Goal: Information Seeking & Learning: Learn about a topic

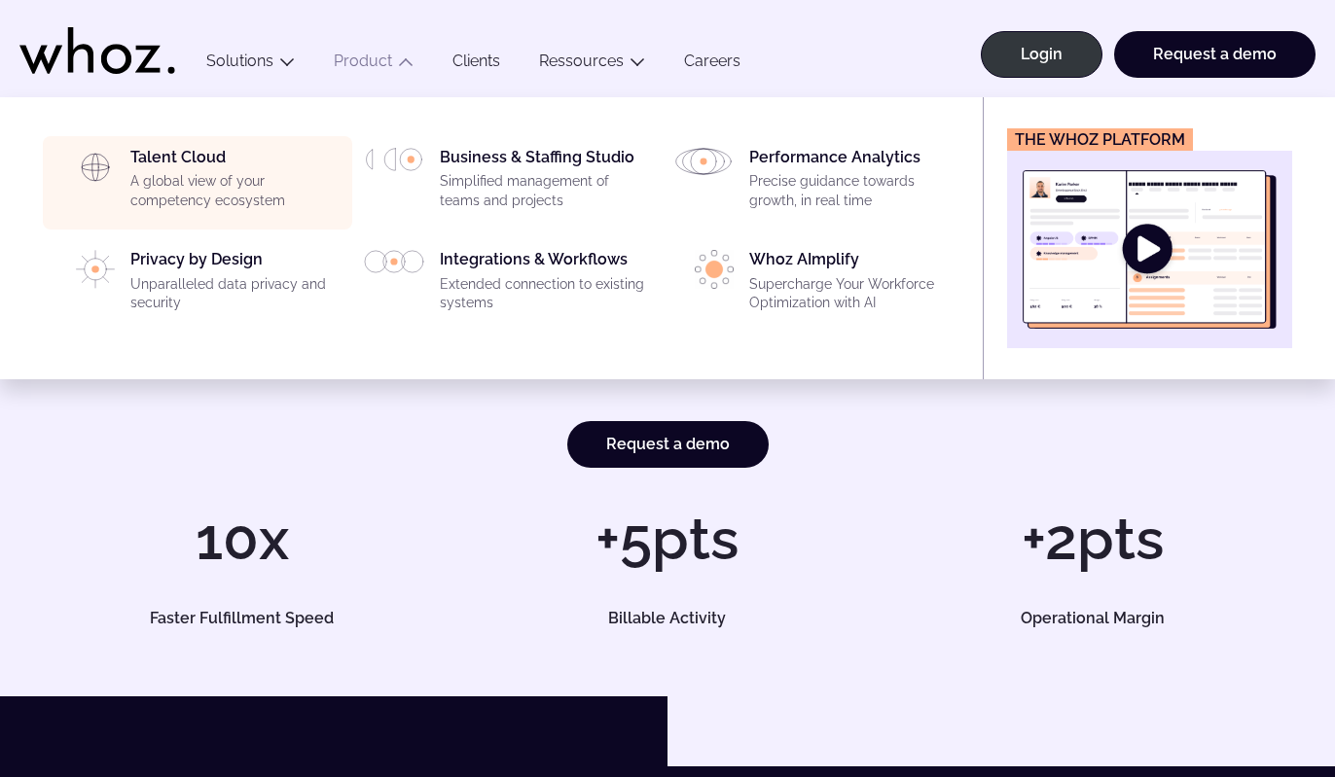
click at [226, 196] on p "A global view of your competency ecosystem" at bounding box center [235, 191] width 210 height 38
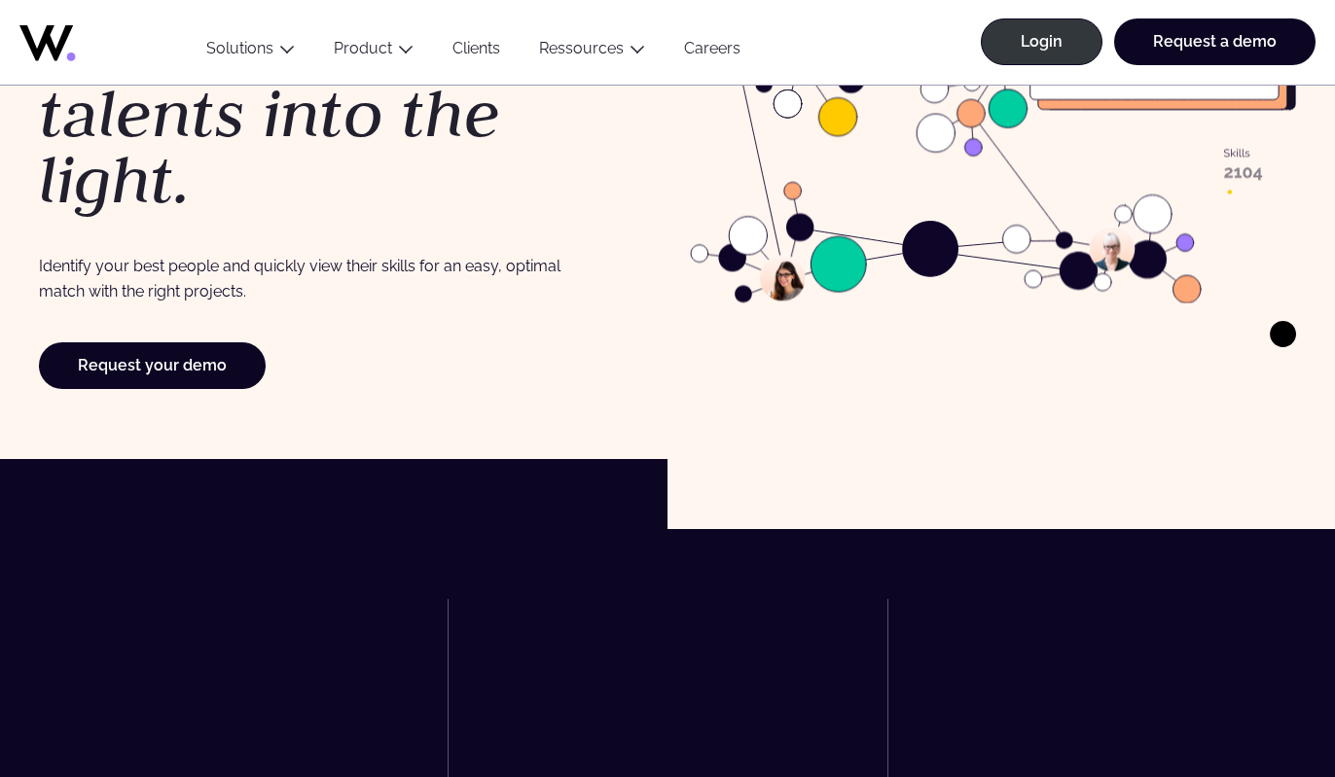
scroll to position [609, 0]
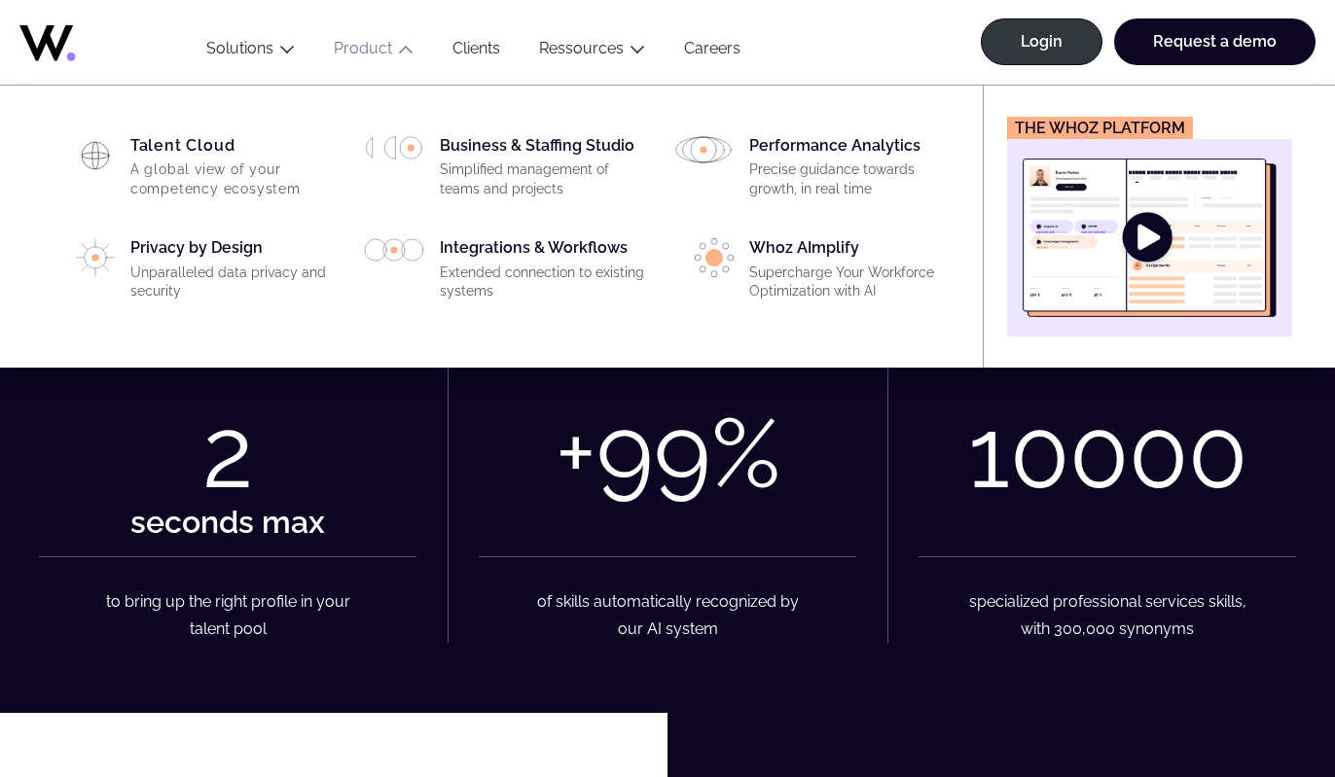
click at [408, 55] on icon "Main" at bounding box center [406, 50] width 16 height 16
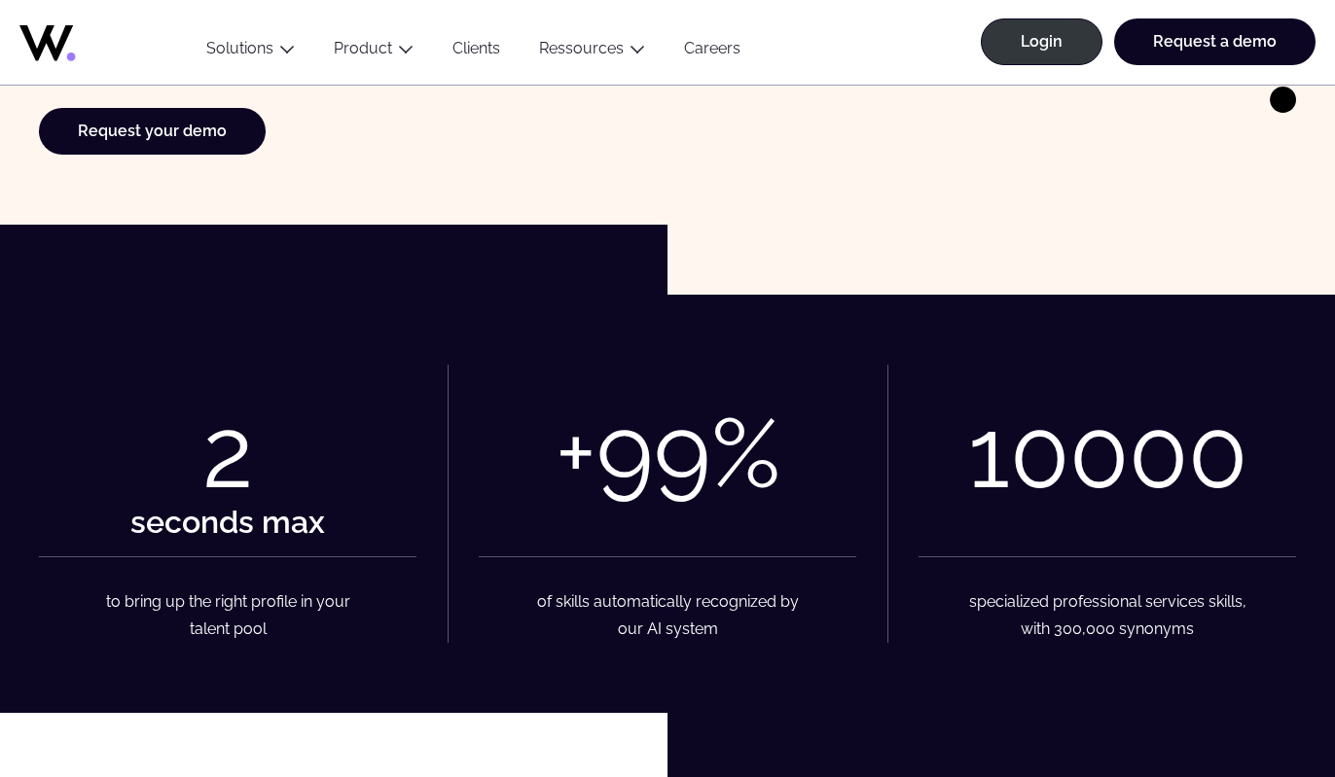
click at [408, 55] on icon "Main" at bounding box center [406, 50] width 16 height 16
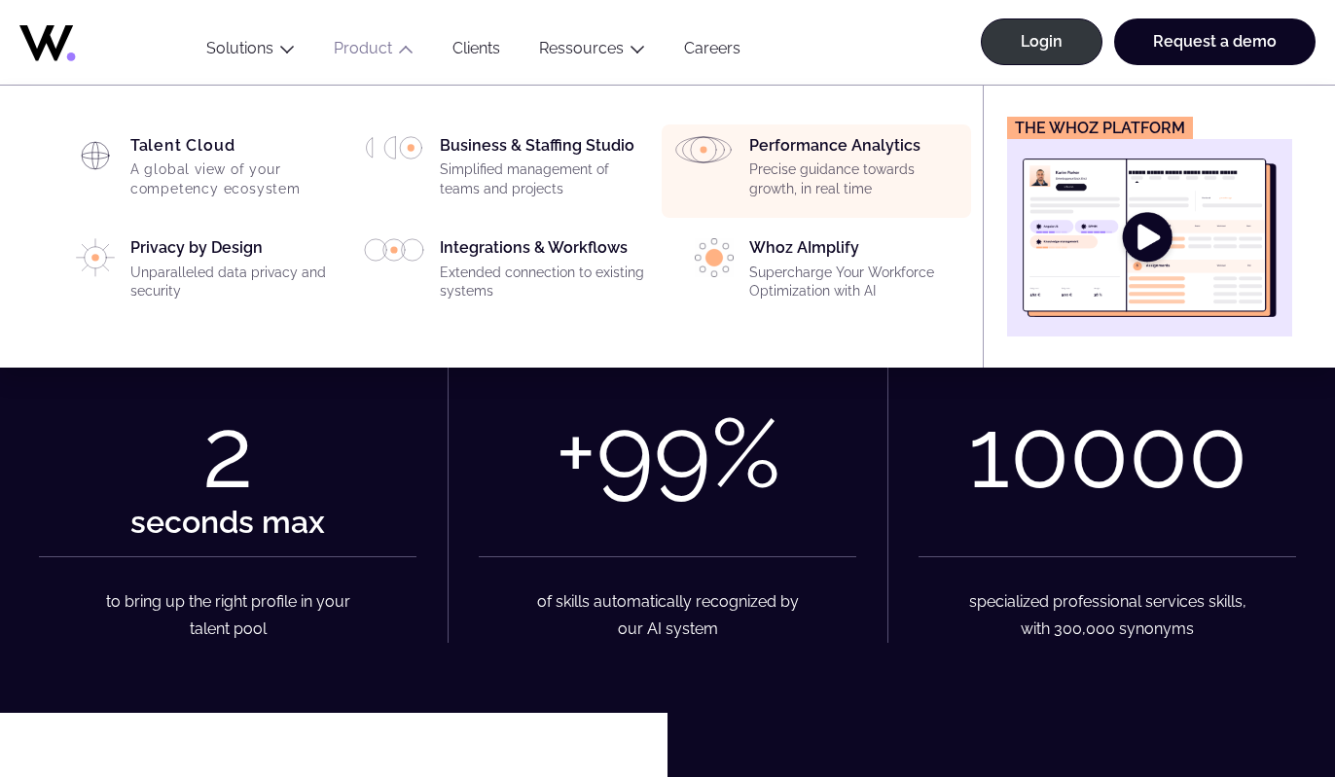
click at [778, 196] on p "Precise guidance towards growth, in real time" at bounding box center [854, 180] width 210 height 38
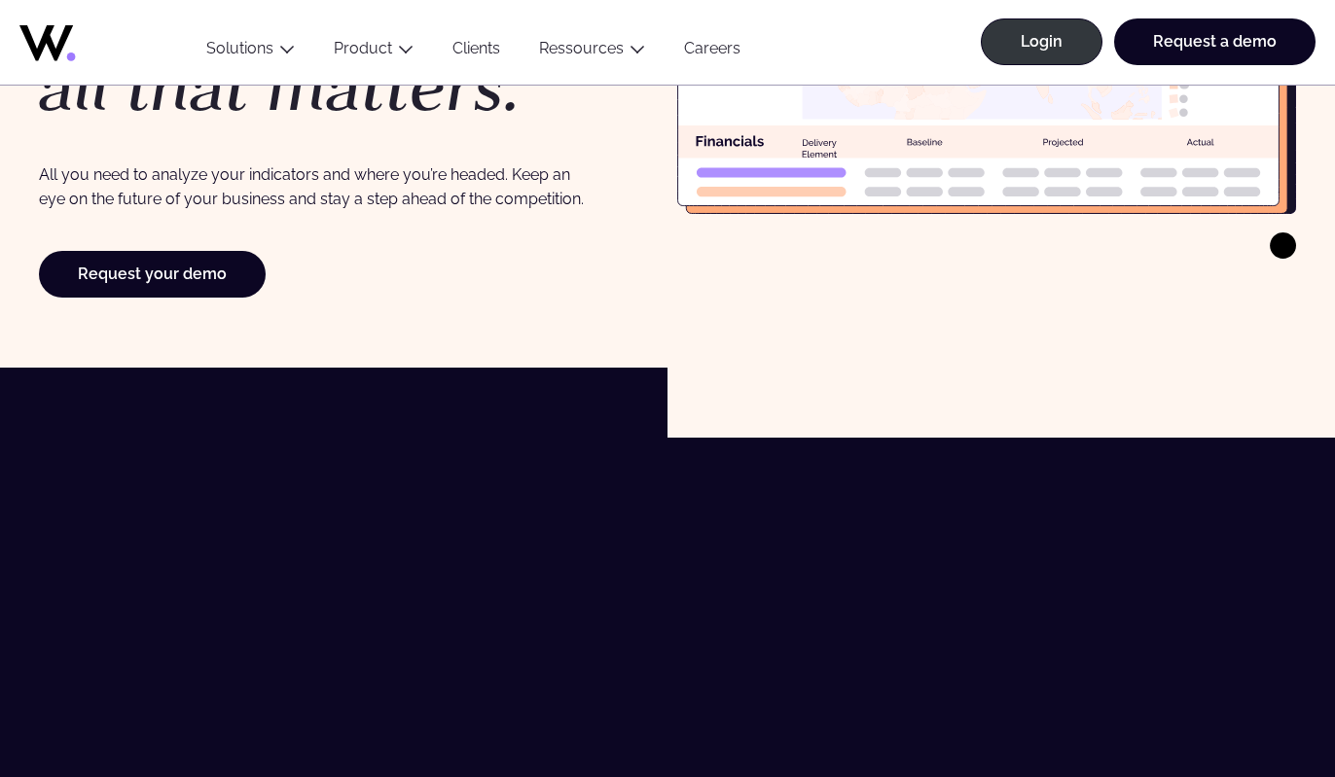
scroll to position [610, 0]
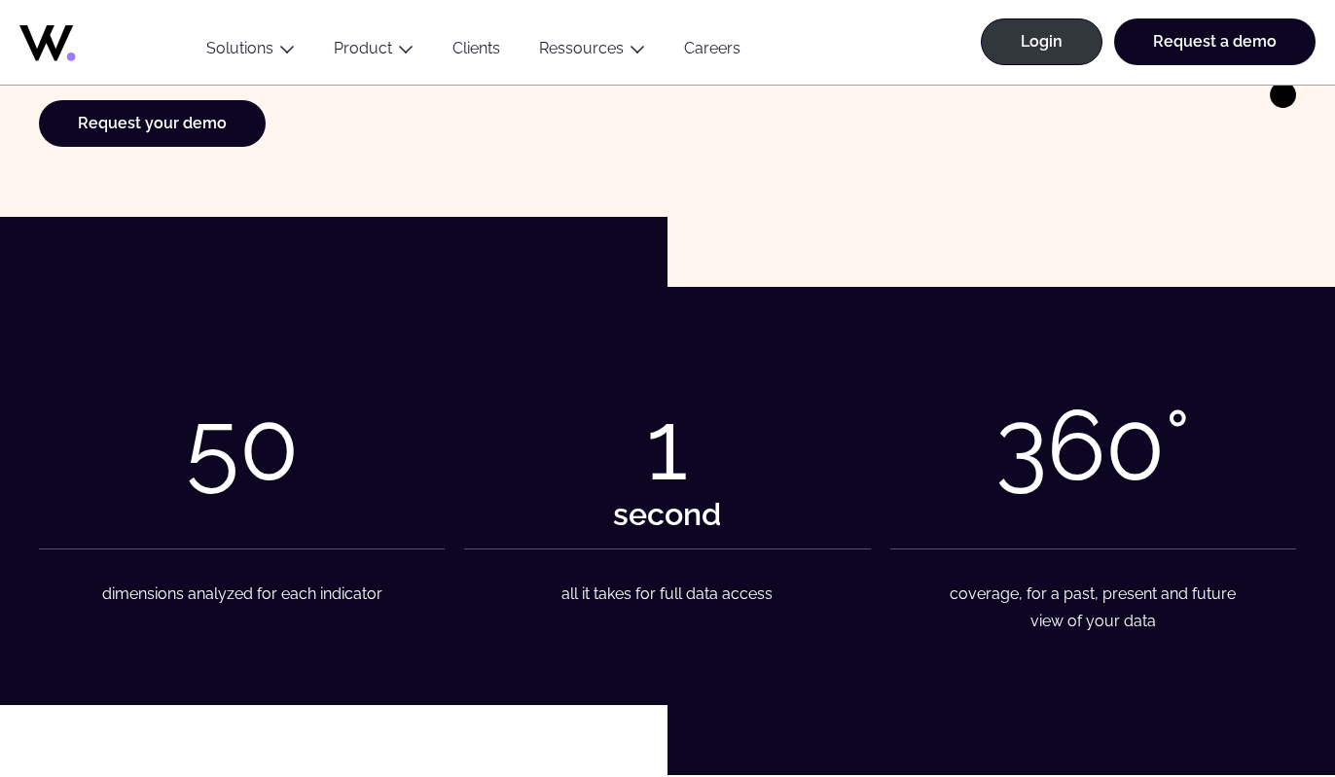
click at [60, 55] on icon at bounding box center [97, 38] width 156 height 47
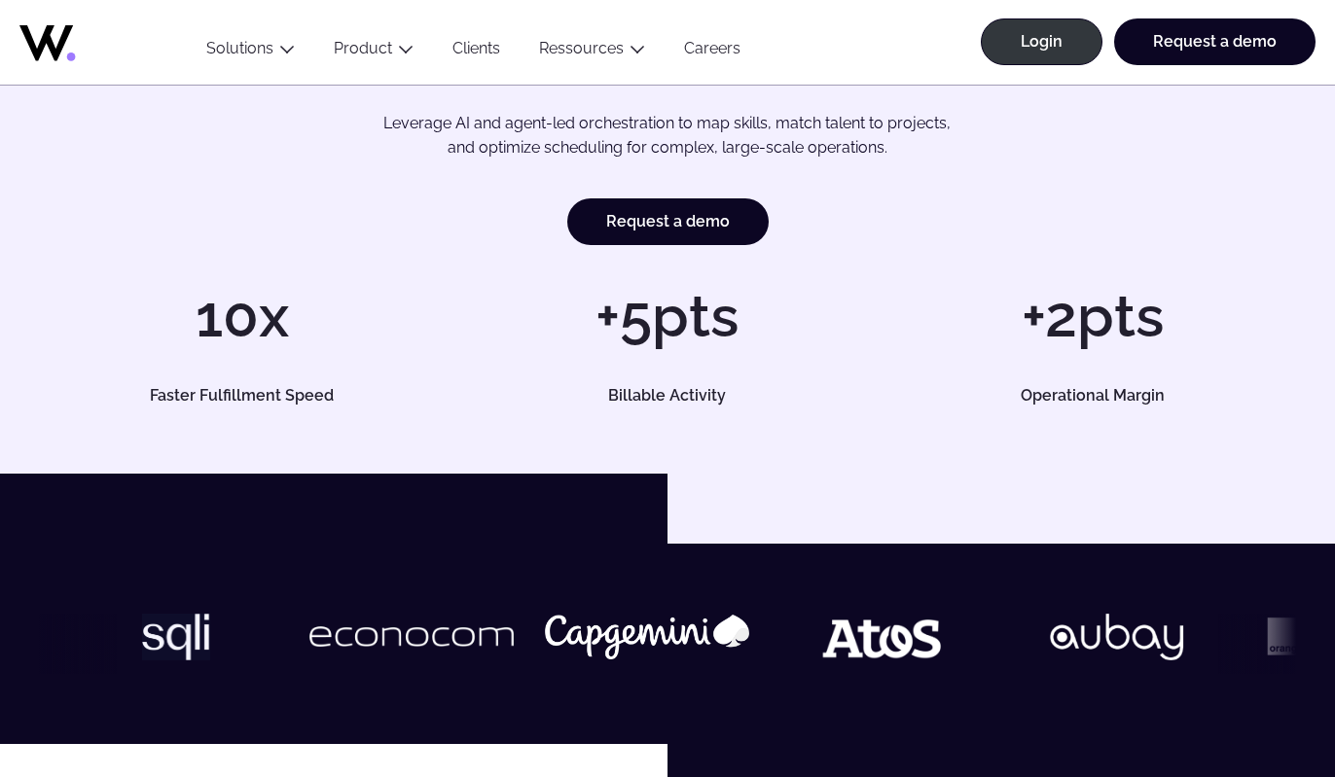
scroll to position [346, 0]
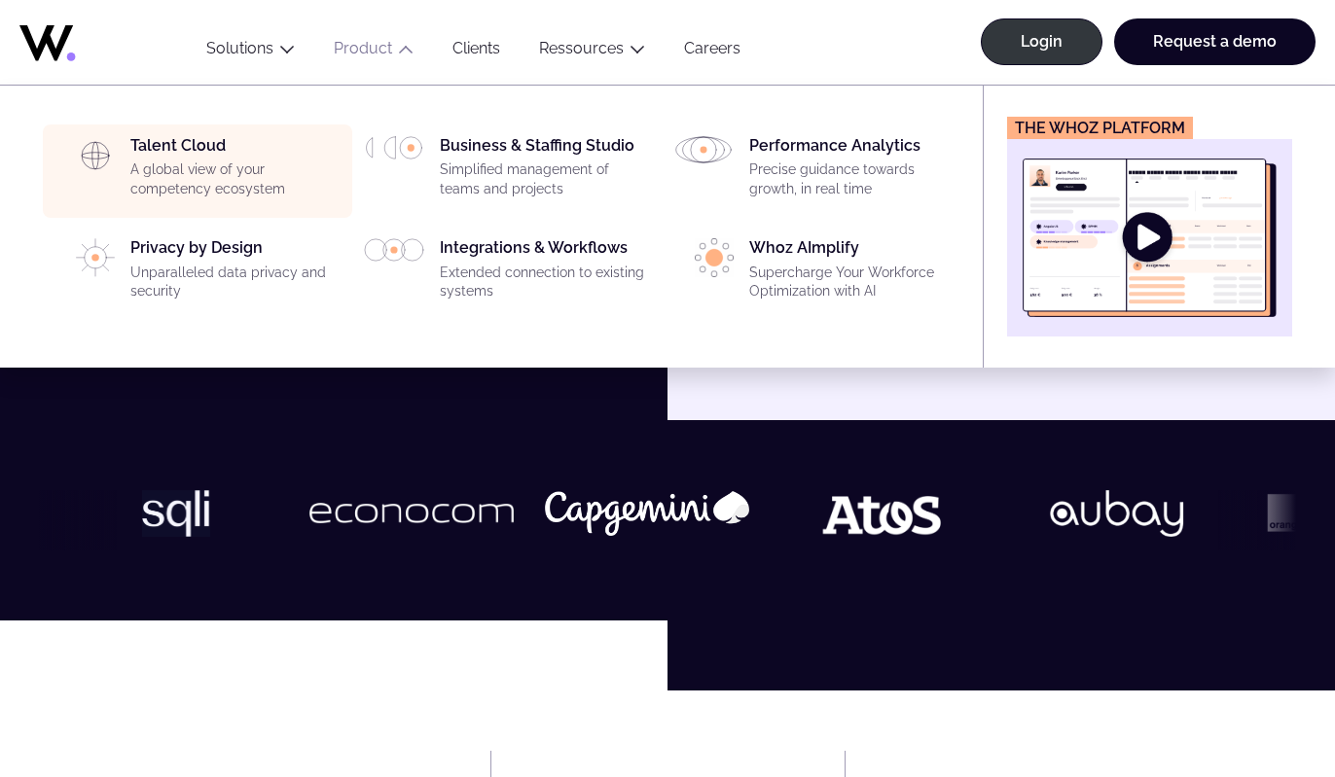
click at [227, 190] on p "A global view of your competency ecosystem" at bounding box center [235, 180] width 210 height 38
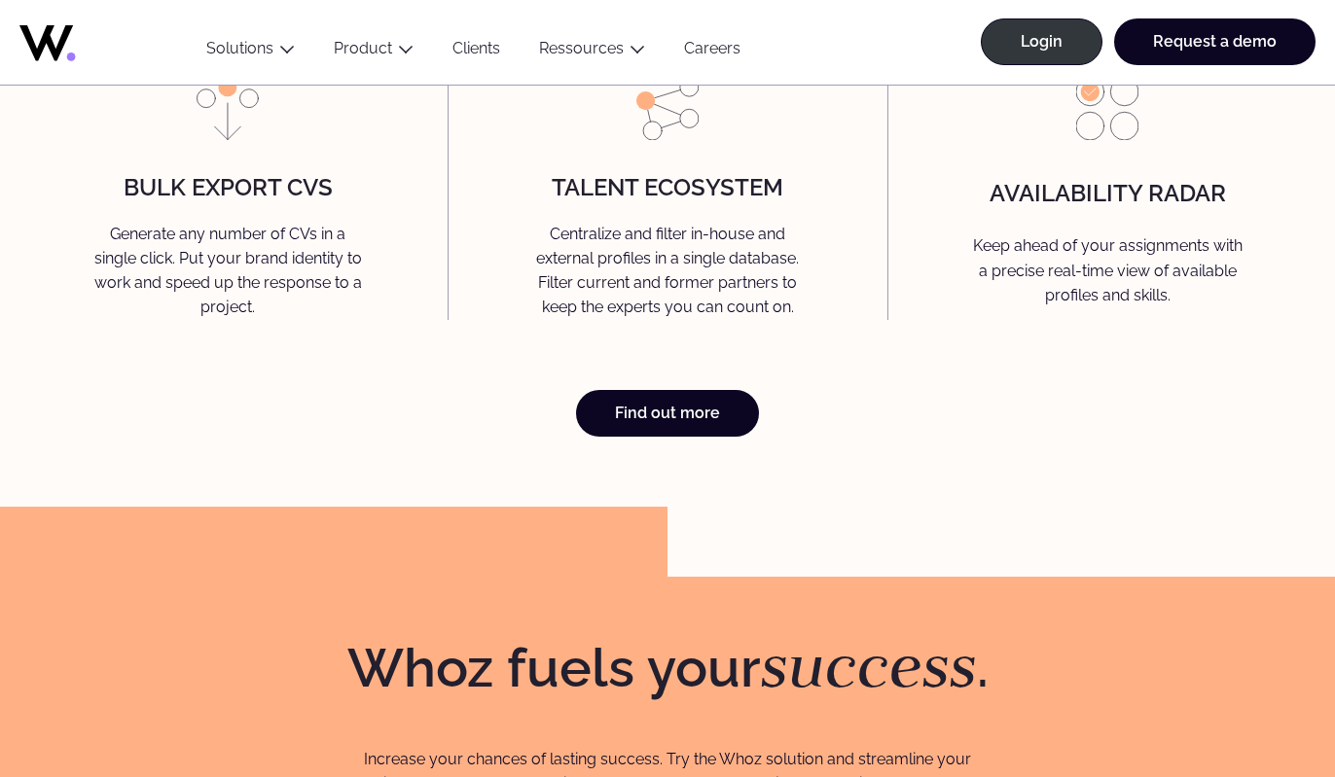
scroll to position [6238, 0]
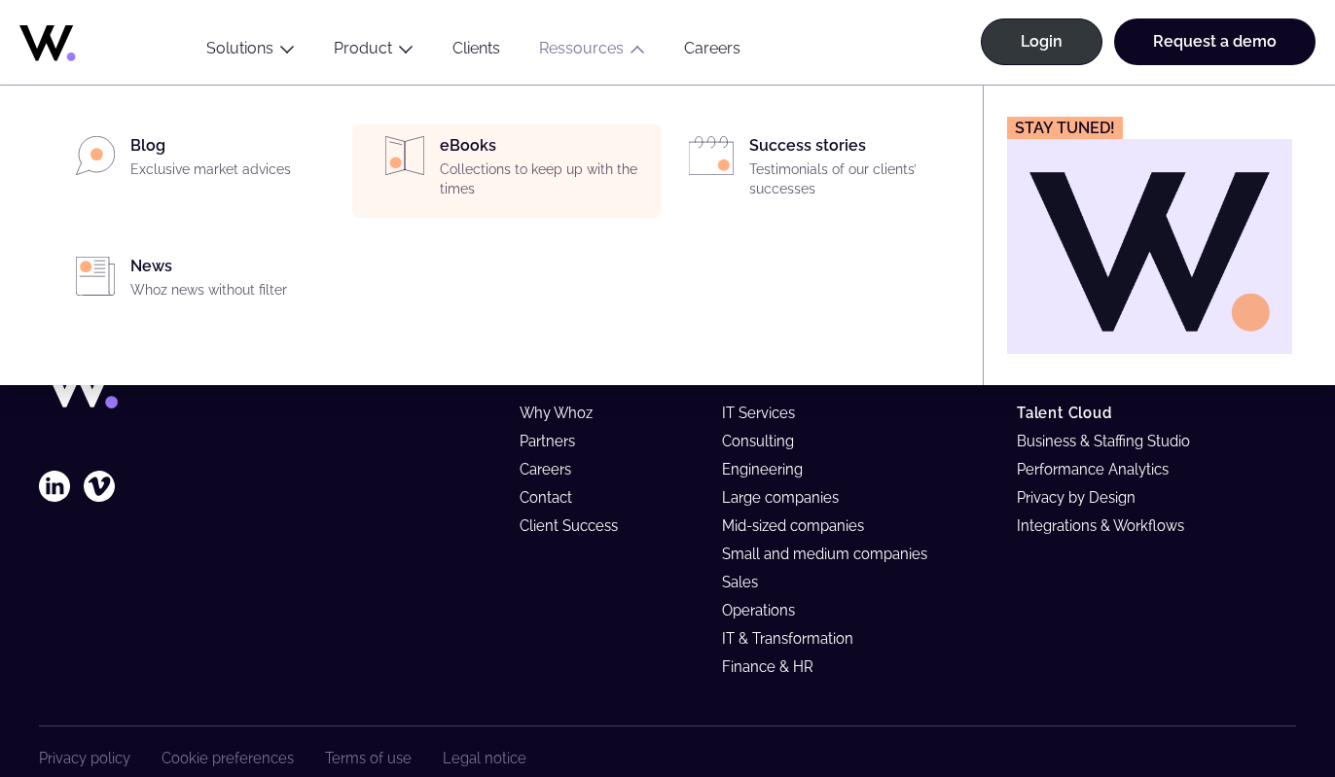
click at [570, 184] on p "Collections to keep up with the times" at bounding box center [545, 180] width 210 height 38
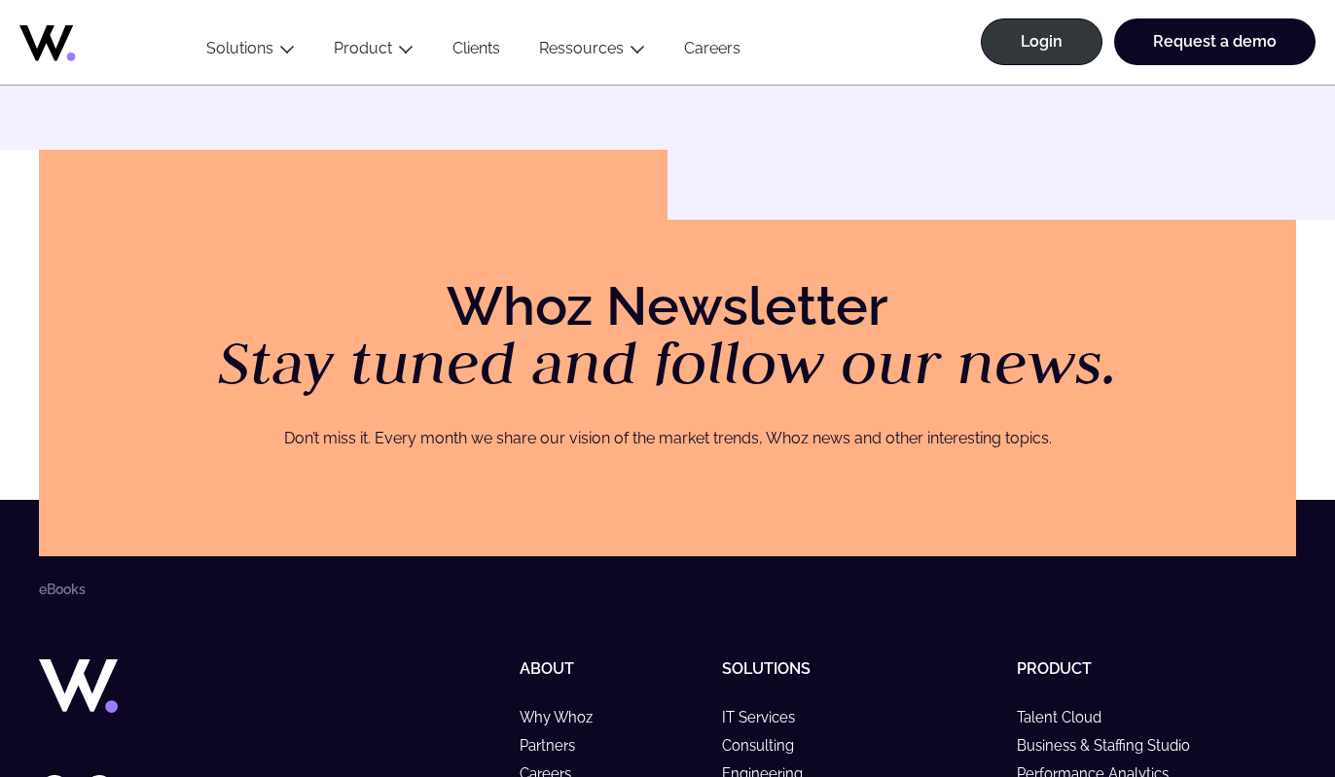
scroll to position [2248, 0]
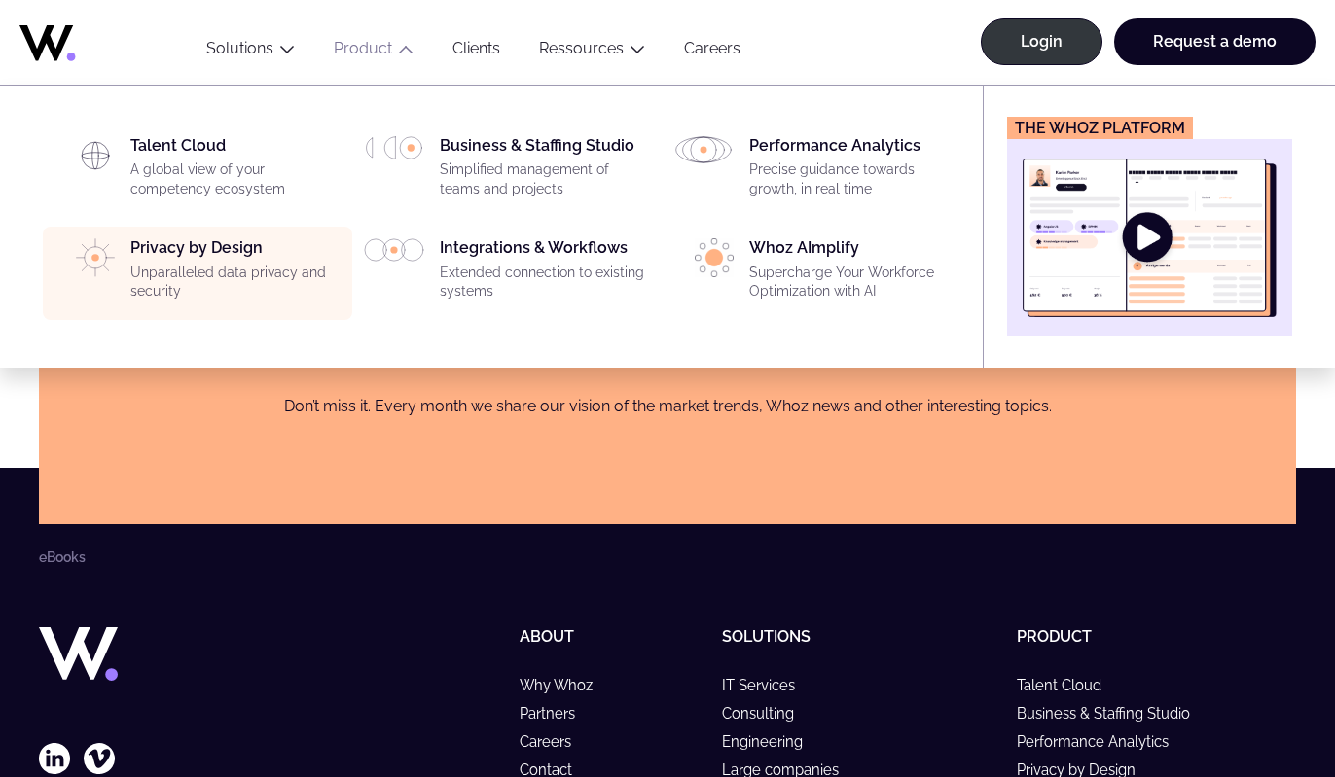
click at [263, 287] on p "Unparalleled data privacy and security" at bounding box center [235, 283] width 210 height 38
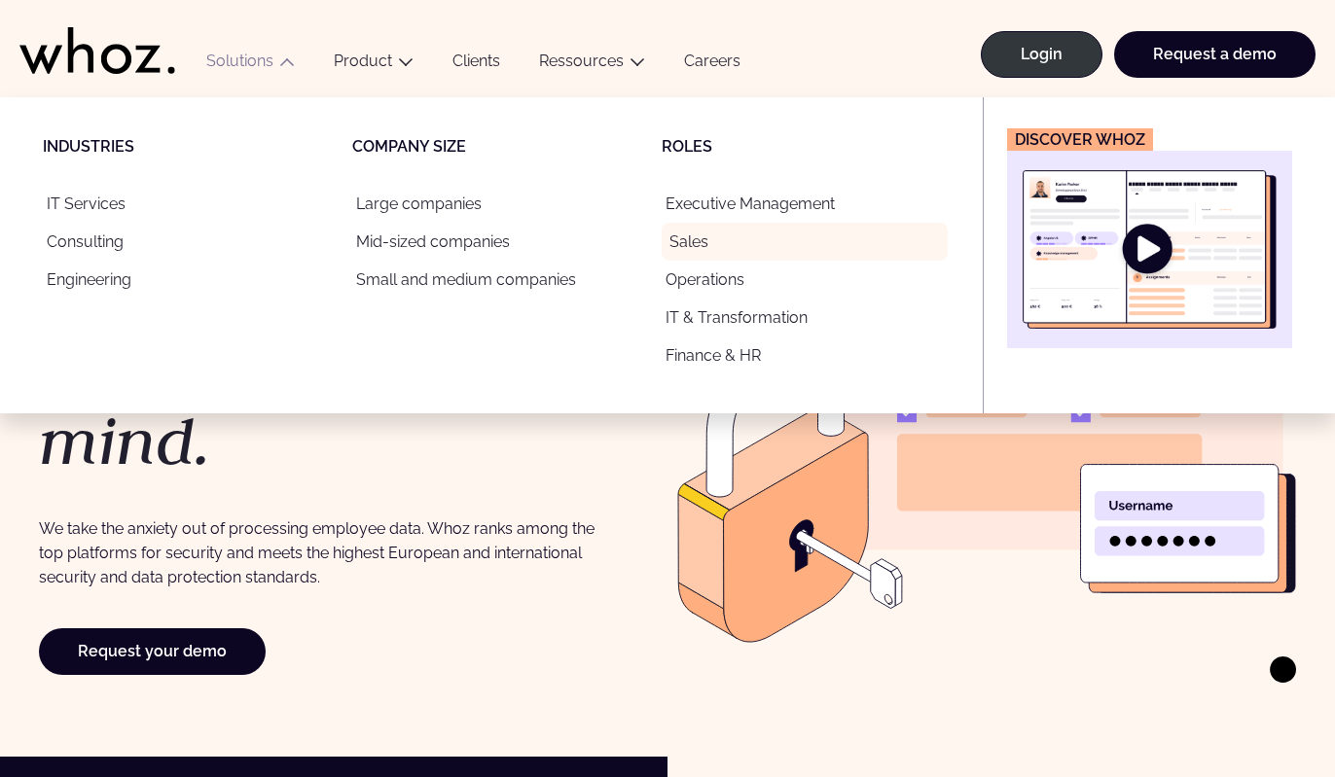
click at [701, 256] on link "Sales" at bounding box center [805, 242] width 286 height 38
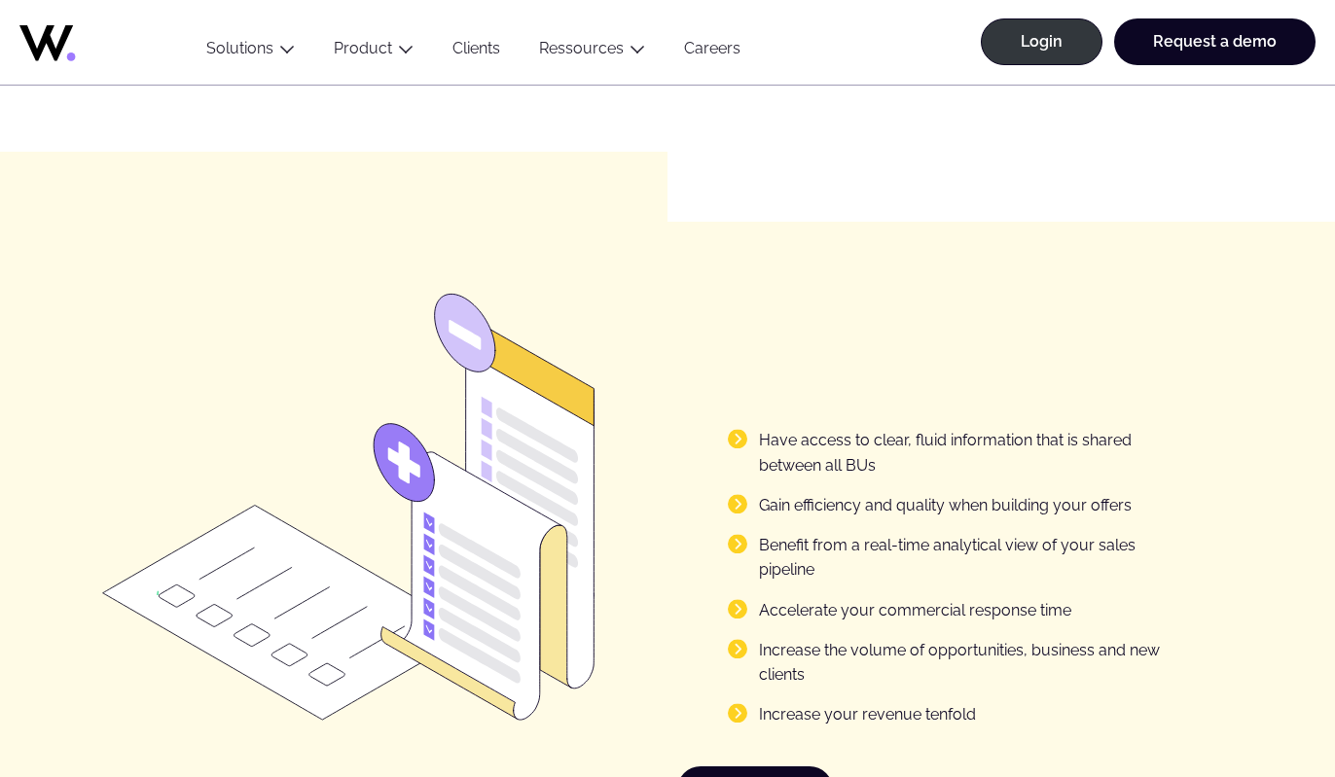
scroll to position [2153, 0]
